Goal: Task Accomplishment & Management: Manage account settings

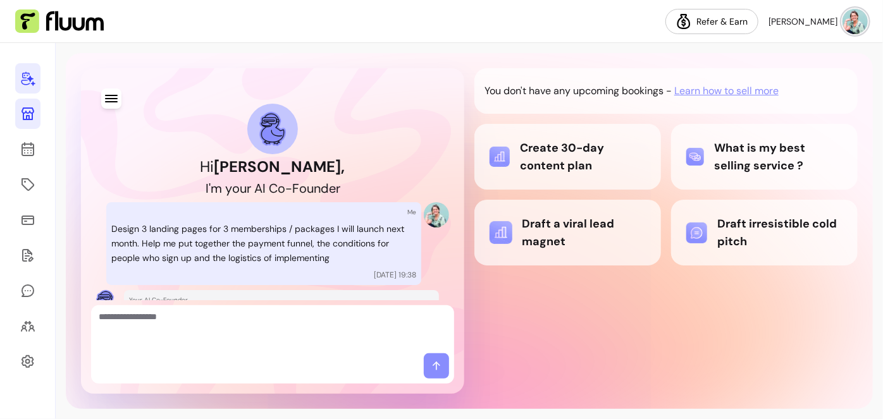
click at [28, 111] on icon at bounding box center [27, 113] width 15 height 15
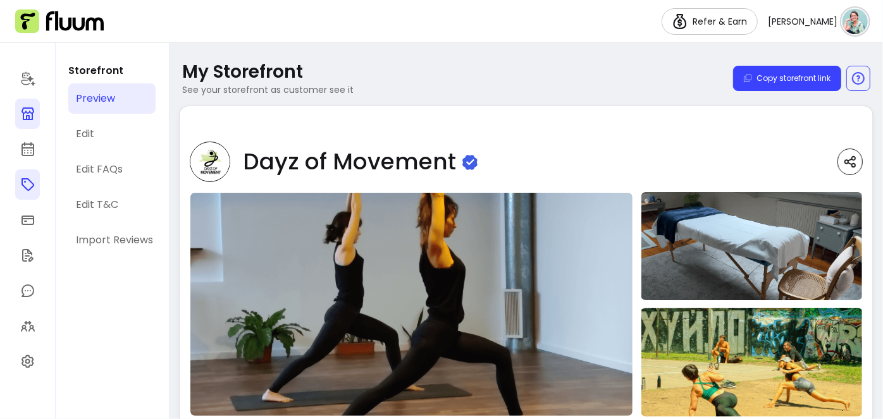
click at [28, 182] on icon at bounding box center [27, 184] width 15 height 15
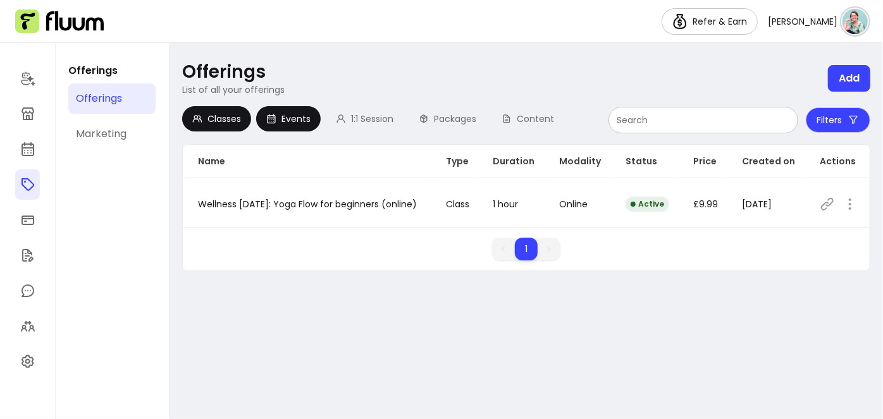
click at [295, 122] on span "Events" at bounding box center [295, 119] width 29 height 13
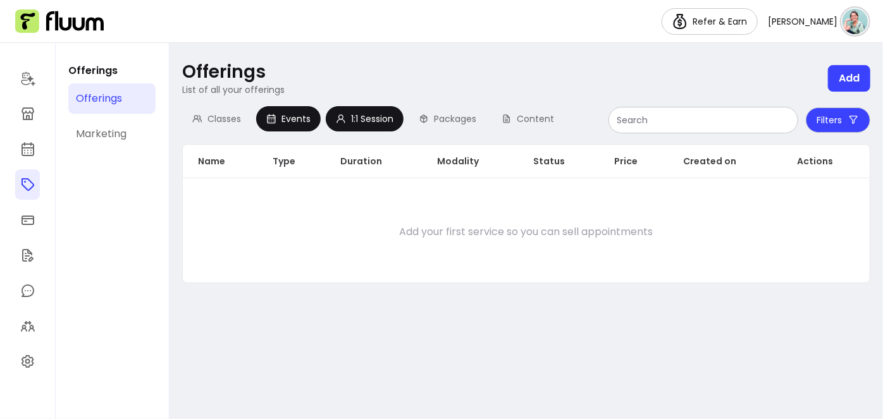
click at [370, 127] on div "1:1 Session" at bounding box center [365, 118] width 78 height 25
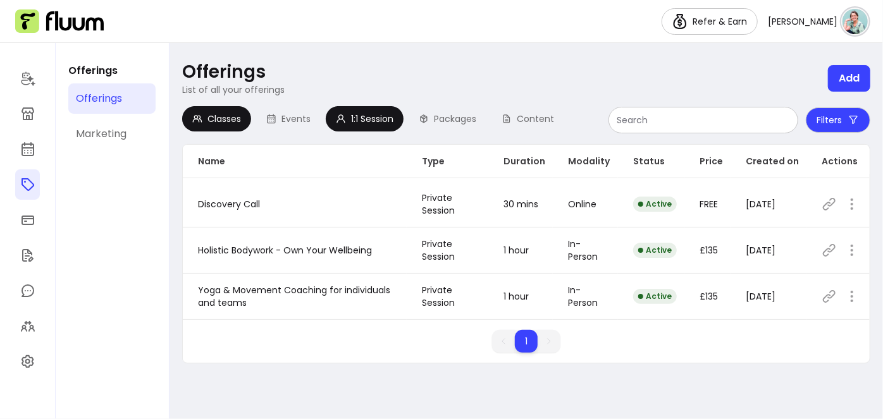
click at [228, 117] on span "Classes" at bounding box center [224, 119] width 34 height 13
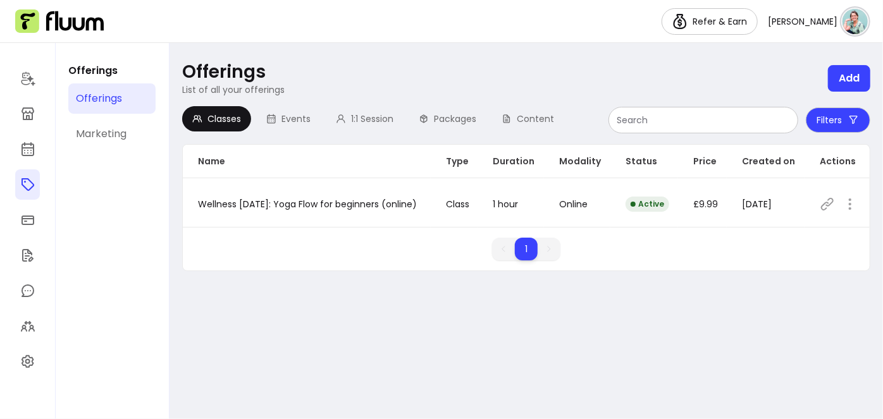
click at [825, 201] on icon at bounding box center [827, 204] width 15 height 15
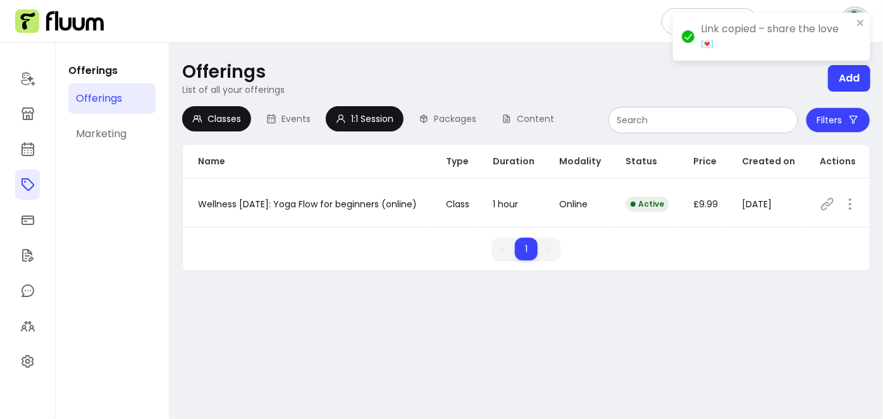
click at [378, 125] on div "1:1 Session" at bounding box center [365, 118] width 78 height 25
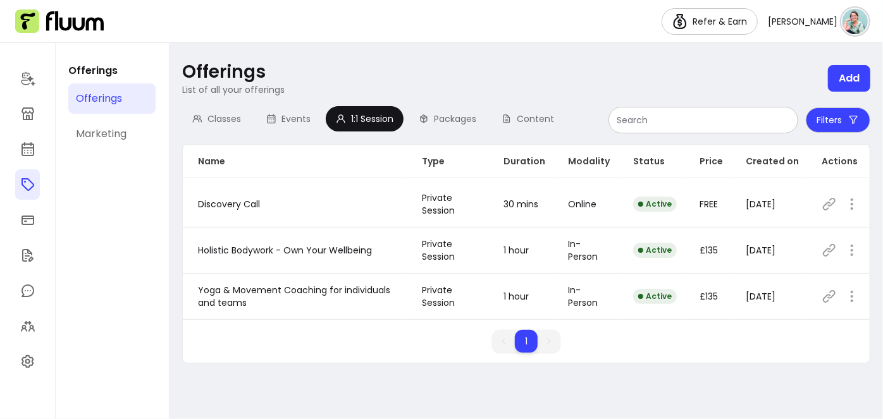
click at [831, 204] on icon at bounding box center [829, 204] width 15 height 15
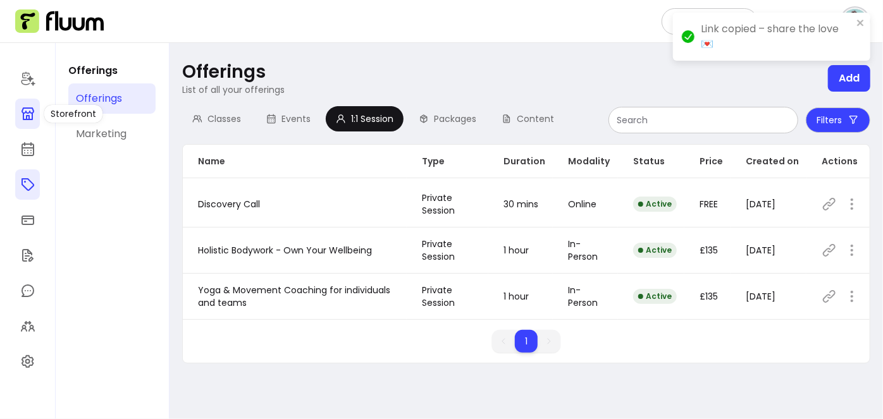
click at [25, 119] on icon at bounding box center [28, 114] width 13 height 13
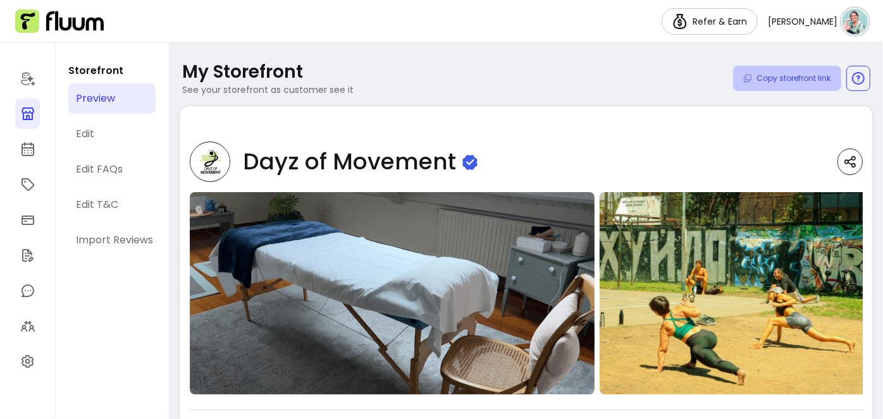
click at [782, 80] on button "Copy storefront link" at bounding box center [787, 78] width 108 height 25
